Goal: Ask a question

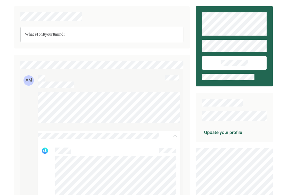
scroll to position [41, 0]
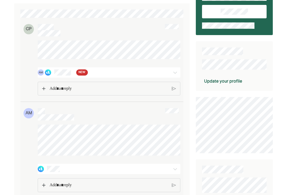
scroll to position [83, 0]
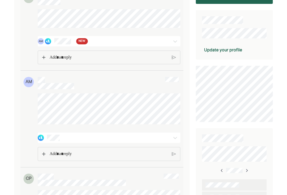
click at [157, 44] on div "AM NEW" at bounding box center [98, 41] width 120 height 6
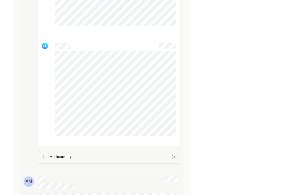
scroll to position [496, 0]
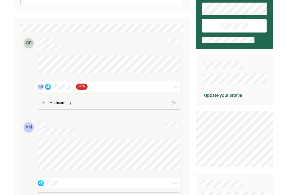
scroll to position [41, 0]
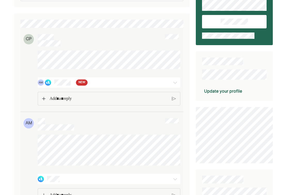
click at [141, 86] on div "AM NEW" at bounding box center [98, 83] width 120 height 6
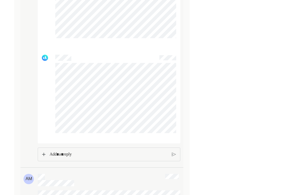
scroll to position [599, 0]
